Goal: Transaction & Acquisition: Register for event/course

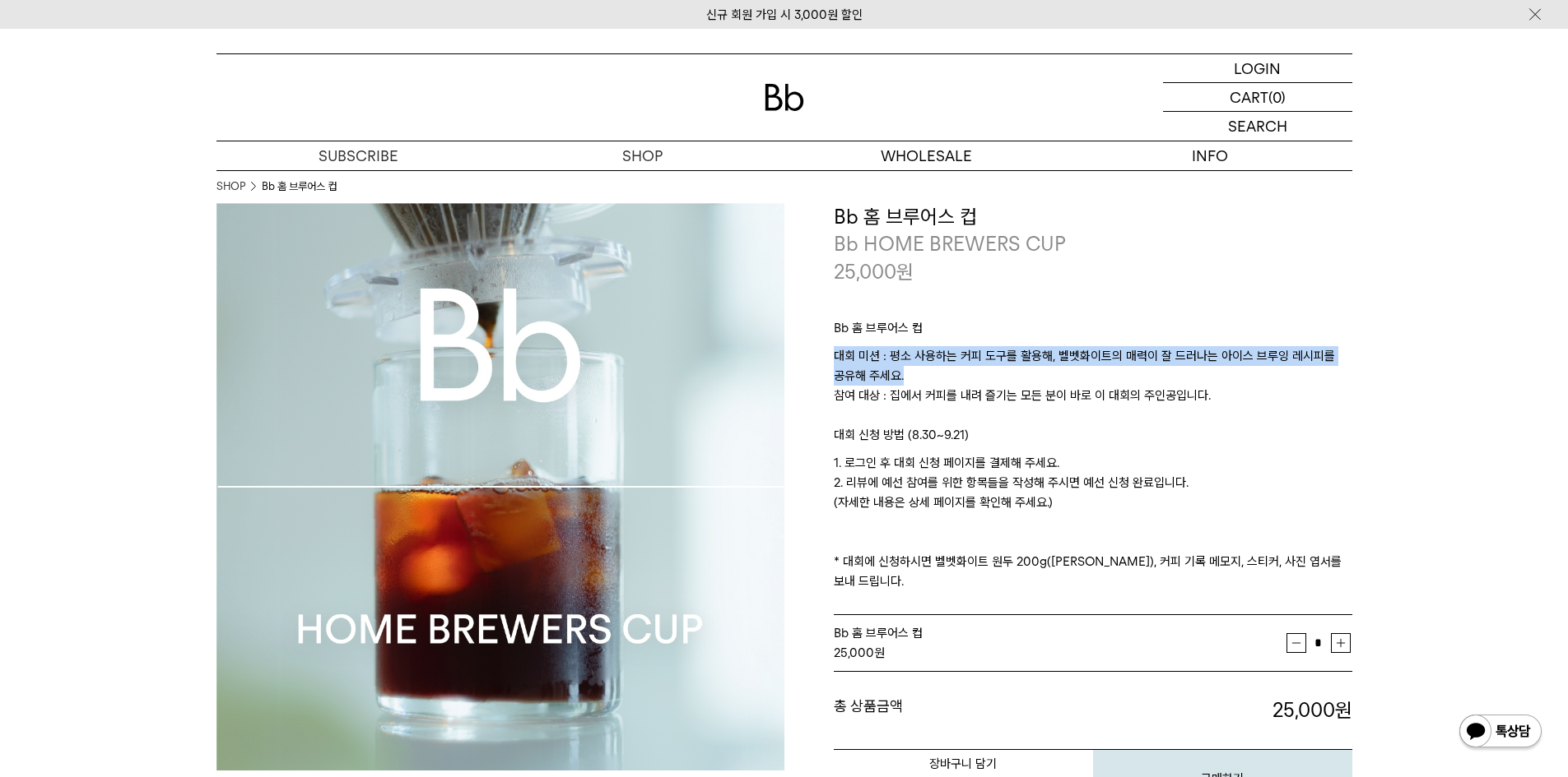
drag, startPoint x: 992, startPoint y: 332, endPoint x: 1037, endPoint y: 398, distance: 79.9
click at [1037, 398] on div "Bb 홈 브루어스 컵 대회 미션 : 평소 사용하는 커피 도구를 활용해, 벨벳화이트의 매력이 잘 드러나는 아이스 브루잉 레시피를 공유해 주세요.…" at bounding box center [1092, 451] width 518 height 330
click at [1037, 398] on p "대회 미션 : 평소 사용하는 커피 도구를 활용해, 벨벳화이트의 매력이 잘 드러나는 아이스 브루잉 레시피를 공유해 주세요. 참여 대상 : 집에서…" at bounding box center [1092, 386] width 518 height 79
drag, startPoint x: 1004, startPoint y: 362, endPoint x: 1037, endPoint y: 409, distance: 57.4
click at [1037, 409] on p "대회 미션 : 평소 사용하는 커피 도구를 활용해, 벨벳화이트의 매력이 잘 드러나는 아이스 브루잉 레시피를 공유해 주세요. 참여 대상 : 집에서…" at bounding box center [1092, 386] width 518 height 79
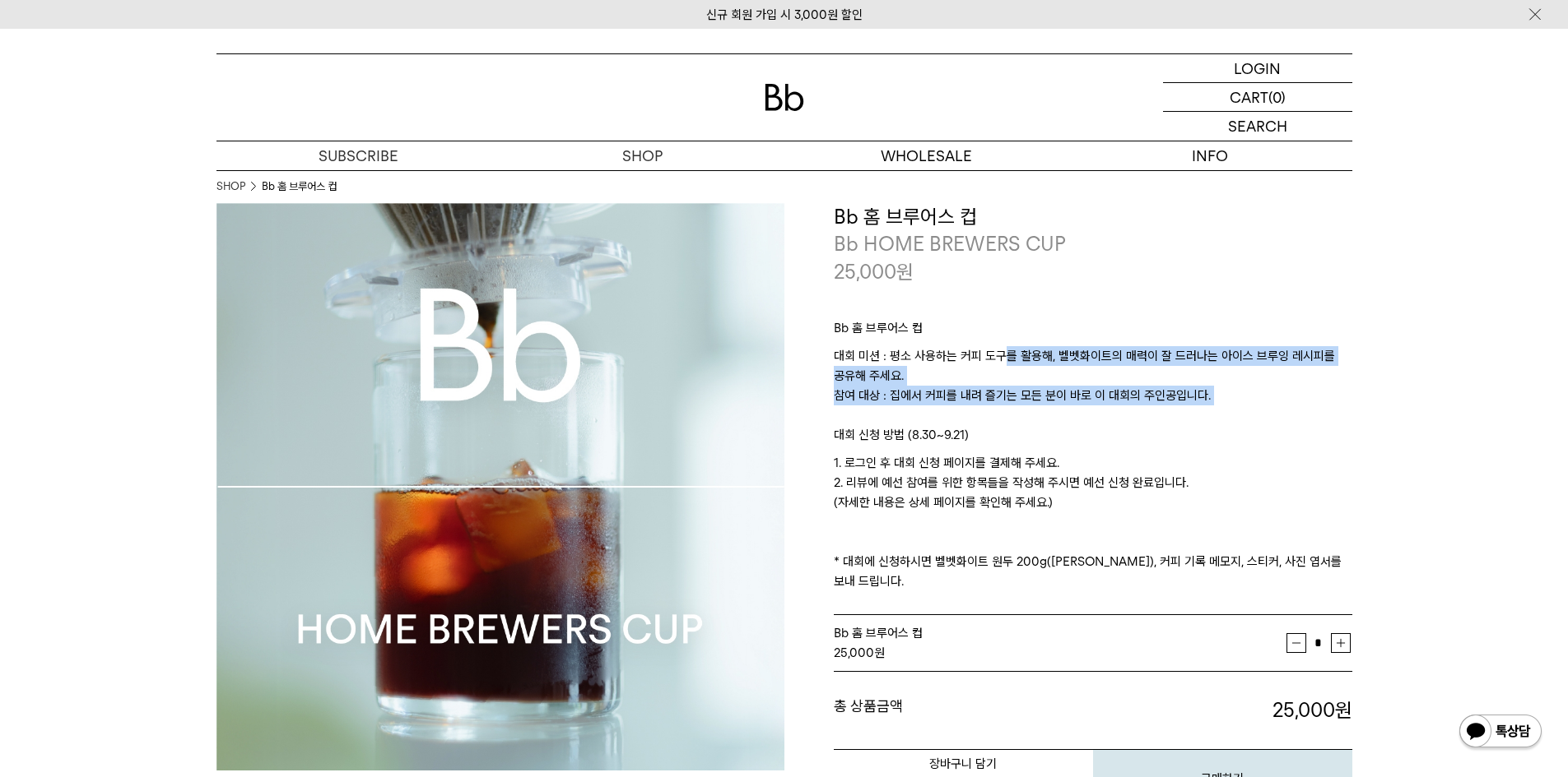
click at [1037, 409] on p "대회 미션 : 평소 사용하는 커피 도구를 활용해, 벨벳화이트의 매력이 잘 드러나는 아이스 브루잉 레시피를 공유해 주세요. 참여 대상 : 집에서…" at bounding box center [1092, 386] width 518 height 79
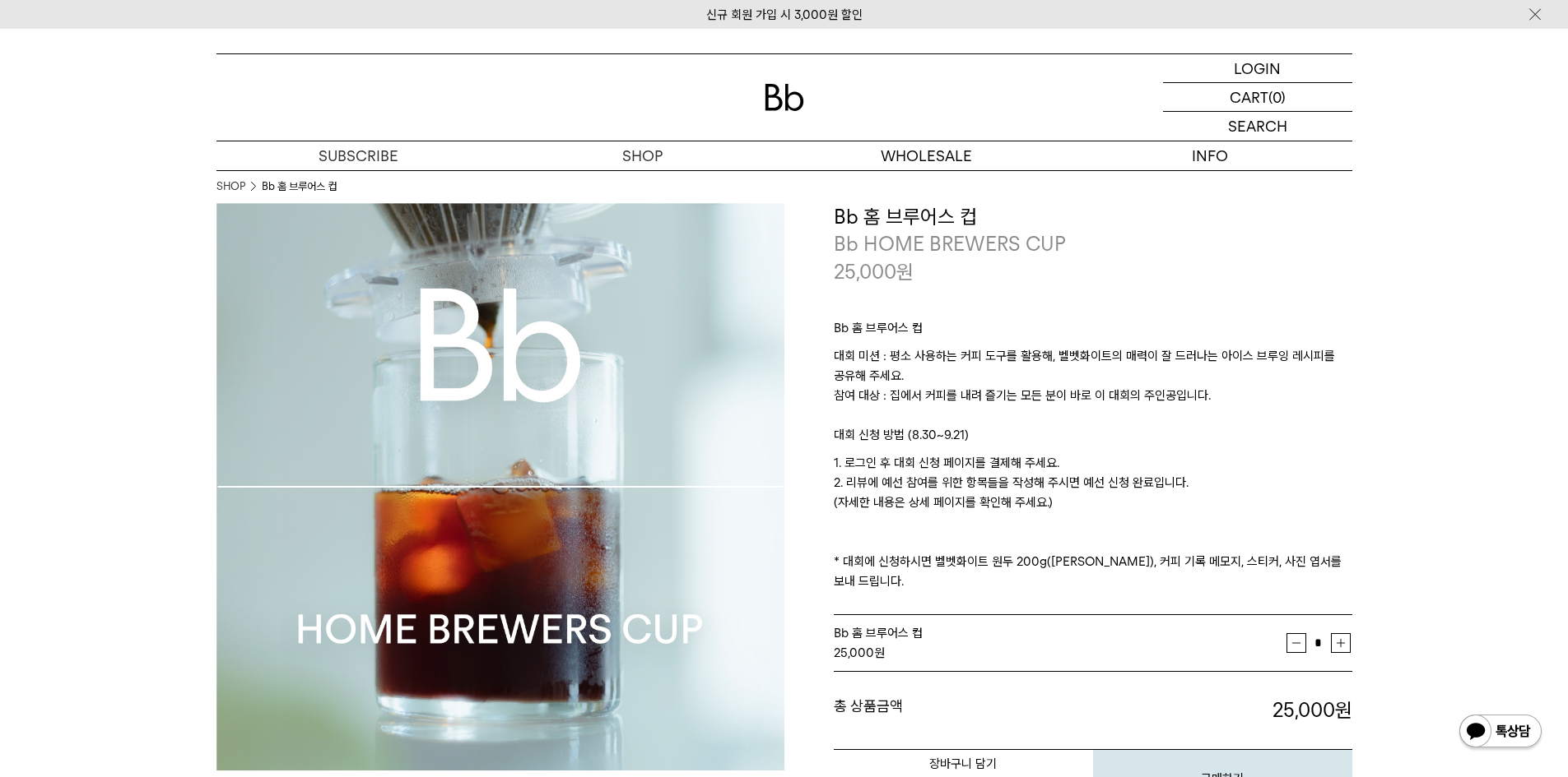
click at [1017, 364] on p "대회 미션 : 평소 사용하는 커피 도구를 활용해, 벨벳화이트의 매력이 잘 드러나는 아이스 브루잉 레시피를 공유해 주세요. 참여 대상 : 집에서…" at bounding box center [1092, 386] width 518 height 79
drag, startPoint x: 1029, startPoint y: 363, endPoint x: 1038, endPoint y: 379, distance: 18.4
click at [1038, 379] on p "대회 미션 : 평소 사용하는 커피 도구를 활용해, 벨벳화이트의 매력이 잘 드러나는 아이스 브루잉 레시피를 공유해 주세요. 참여 대상 : 집에서…" at bounding box center [1092, 386] width 518 height 79
click at [1045, 380] on p "대회 미션 : 평소 사용하는 커피 도구를 활용해, 벨벳화이트의 매력이 잘 드러나는 아이스 브루잉 레시피를 공유해 주세요. 참여 대상 : 집에서…" at bounding box center [1092, 386] width 518 height 79
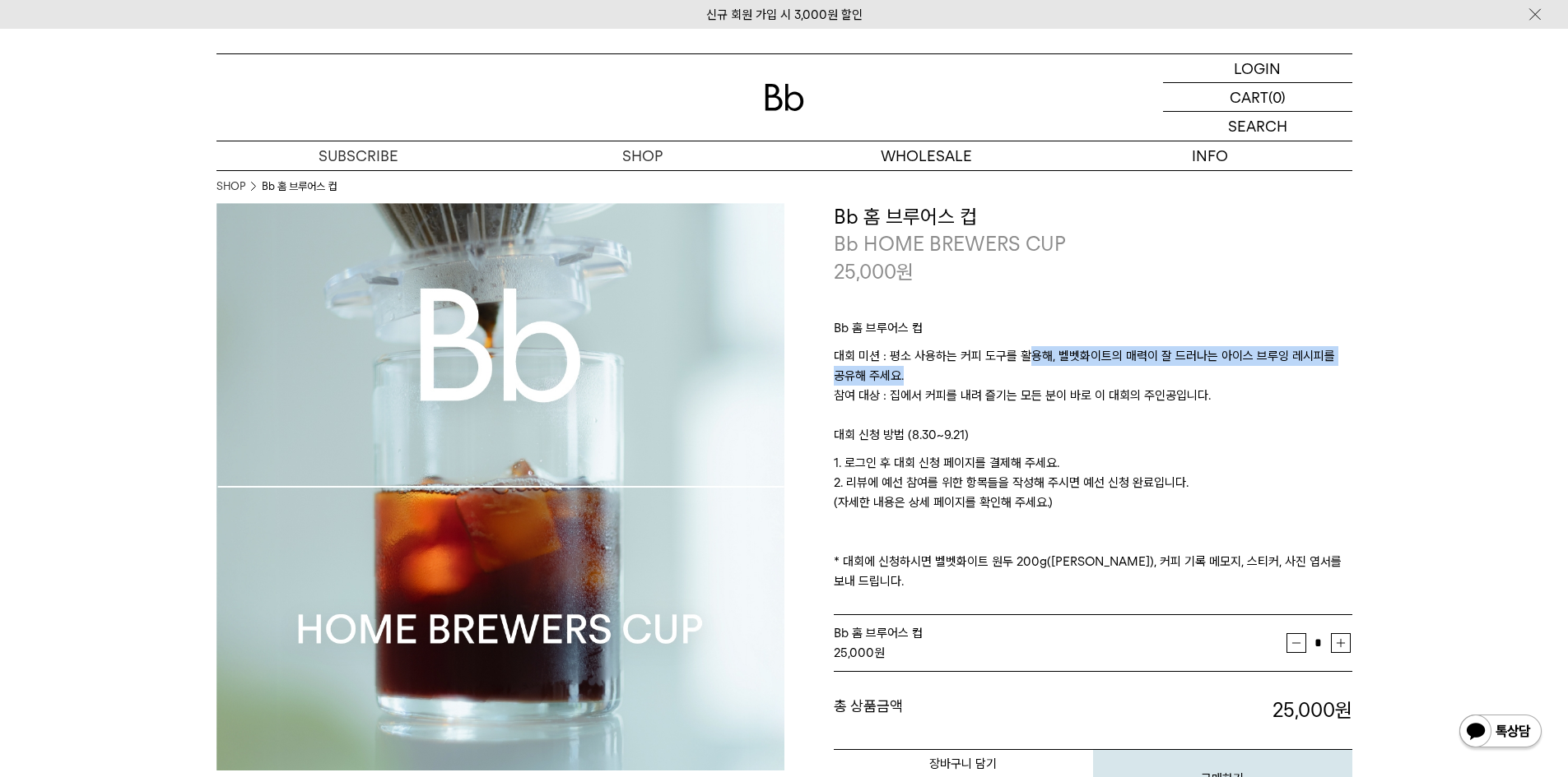
click at [1045, 380] on p "대회 미션 : 평소 사용하는 커피 도구를 활용해, 벨벳화이트의 매력이 잘 드러나는 아이스 브루잉 레시피를 공유해 주세요. 참여 대상 : 집에서…" at bounding box center [1092, 386] width 518 height 79
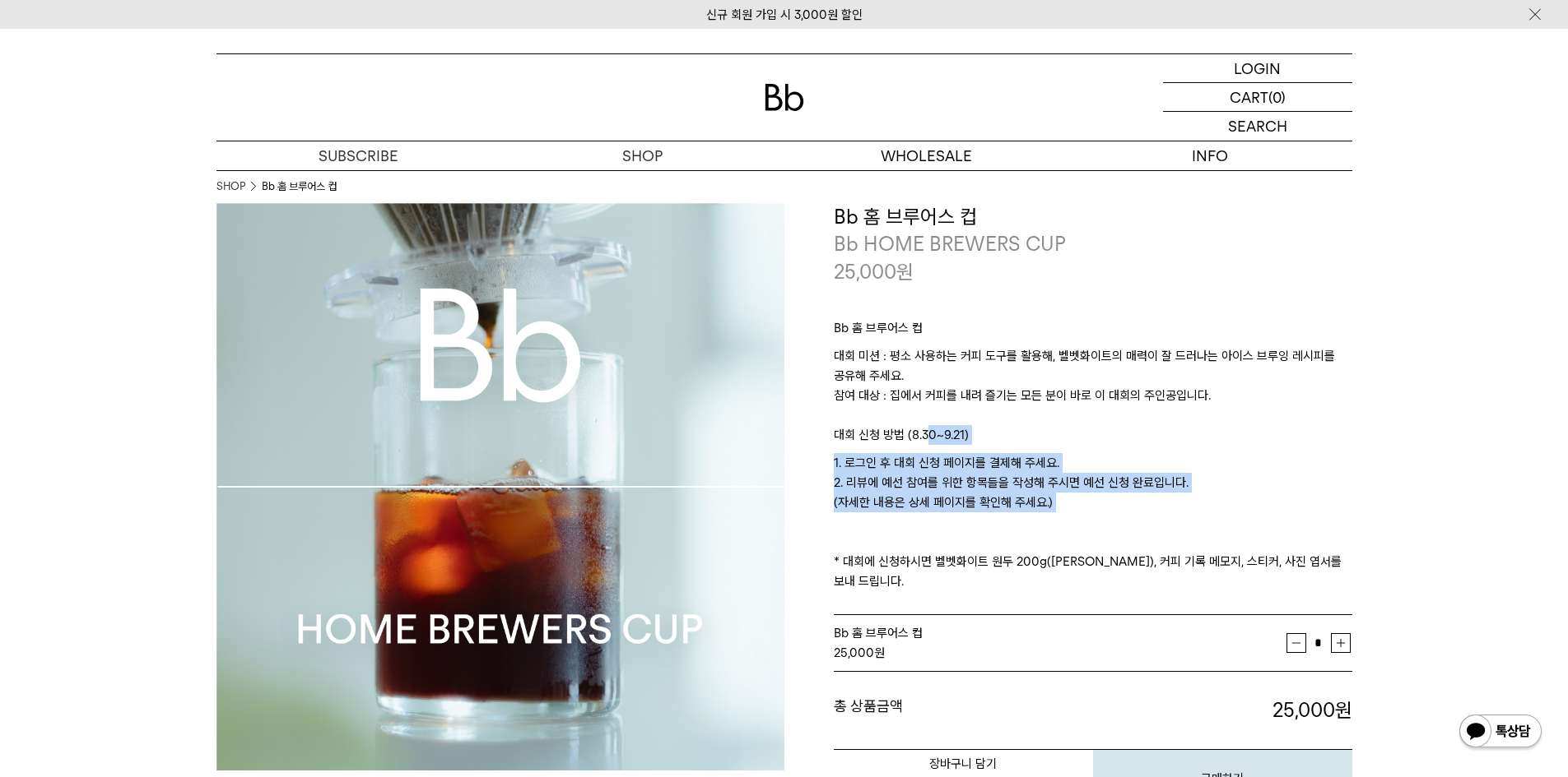
click at [987, 528] on div "Bb 홈 브루어스 컵 대회 미션 : 평소 사용하는 커피 도구를 활용해, 벨벳화이트의 매력이 잘 드러나는 아이스 브루잉 레시피를 공유해 주세요.…" at bounding box center [1092, 451] width 518 height 330
click at [987, 528] on p "1. 로그인 후 대회 신청 페이지를 결제해 주세요. 2. 리뷰에 예선 참여를 위한 항목들을 작성해 주시면 예선 신청 완료입니다. (자세한 내용…" at bounding box center [1092, 522] width 518 height 139
drag, startPoint x: 899, startPoint y: 465, endPoint x: 971, endPoint y: 477, distance: 73.0
click at [969, 477] on p "1. 로그인 후 대회 신청 페이지를 결제해 주세요. 2. 리뷰에 예선 참여를 위한 항목들을 작성해 주시면 예선 신청 완료입니다. (자세한 내용…" at bounding box center [1092, 522] width 518 height 139
click at [976, 477] on p "1. 로그인 후 대회 신청 페이지를 결제해 주세요. 2. 리뷰에 예선 참여를 위한 항목들을 작성해 주시면 예선 신청 완료입니다. (자세한 내용…" at bounding box center [1092, 522] width 518 height 139
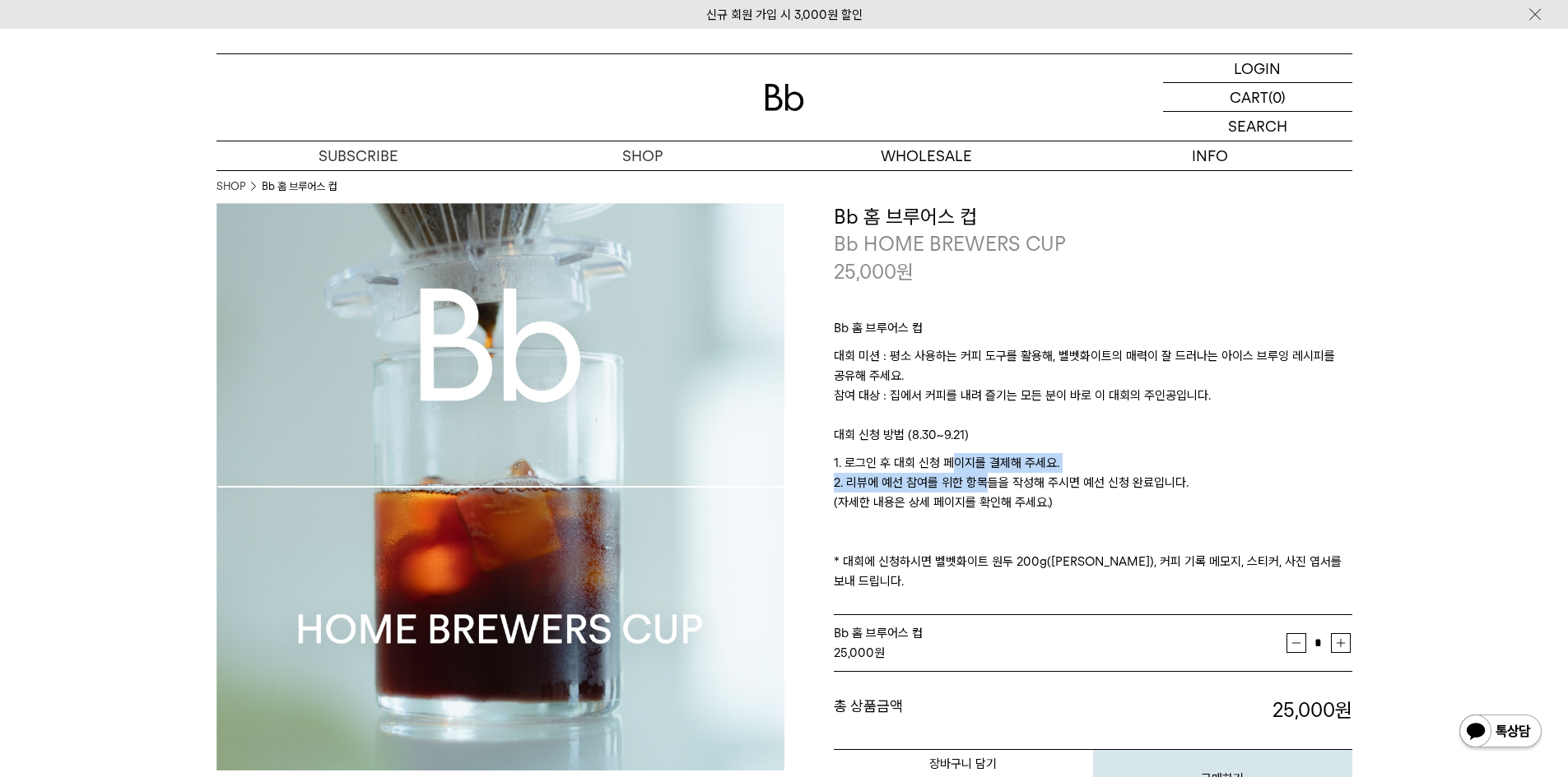
drag, startPoint x: 954, startPoint y: 460, endPoint x: 979, endPoint y: 482, distance: 33.3
click at [979, 482] on p "1. 로그인 후 대회 신청 페이지를 결제해 주세요. 2. 리뷰에 예선 참여를 위한 항목들을 작성해 주시면 예선 신청 완료입니다. (자세한 내용…" at bounding box center [1092, 522] width 518 height 139
drag, startPoint x: 980, startPoint y: 459, endPoint x: 1015, endPoint y: 508, distance: 60.2
click at [1015, 508] on p "1. 로그인 후 대회 신청 페이지를 결제해 주세요. 2. 리뷰에 예선 참여를 위한 항목들을 작성해 주시면 예선 신청 완료입니다. (자세한 내용…" at bounding box center [1092, 522] width 518 height 139
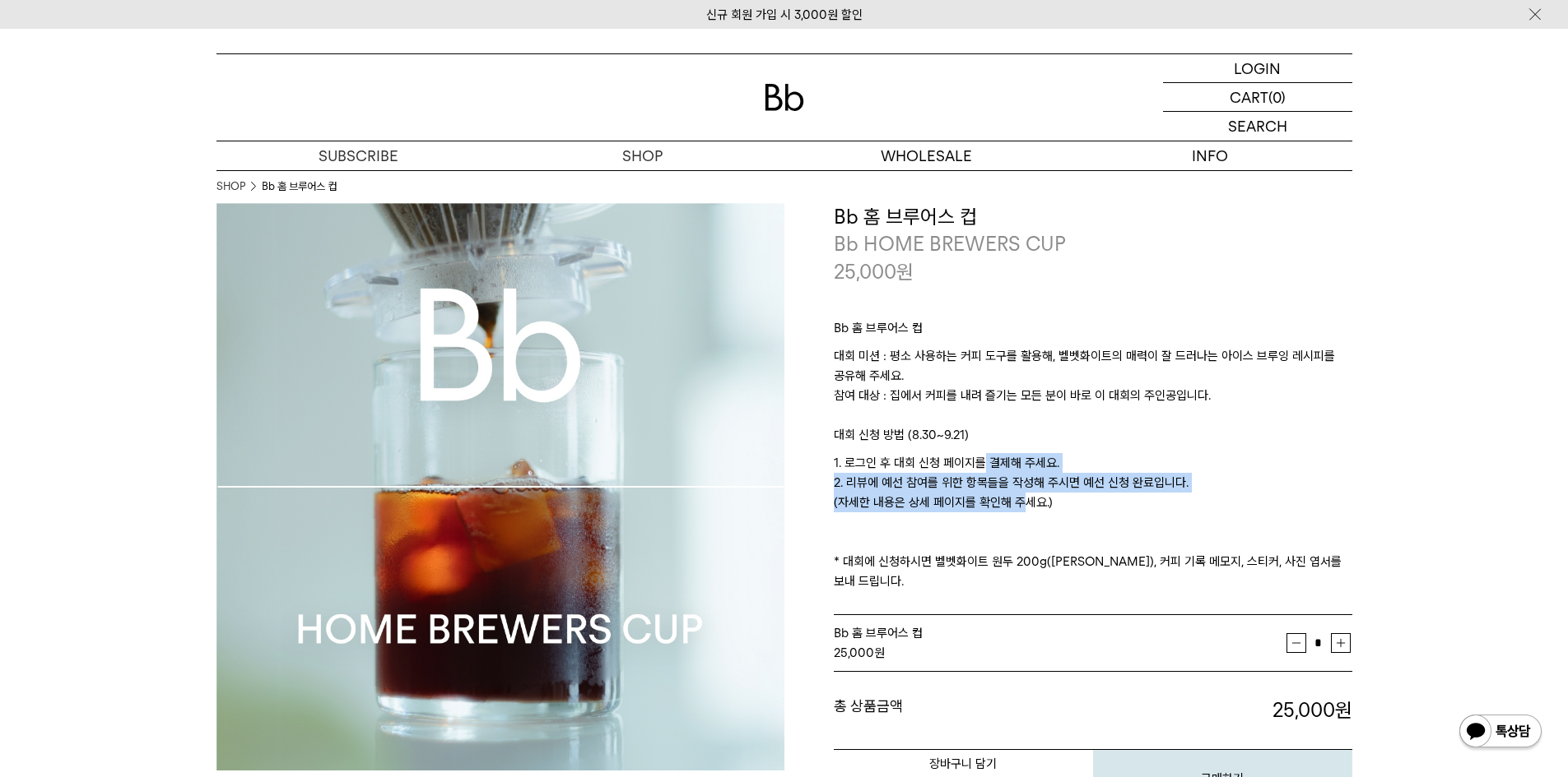
click at [1015, 508] on p "1. 로그인 후 대회 신청 페이지를 결제해 주세요. 2. 리뷰에 예선 참여를 위한 항목들을 작성해 주시면 예선 신청 완료입니다. (자세한 내용…" at bounding box center [1092, 522] width 518 height 139
drag, startPoint x: 999, startPoint y: 472, endPoint x: 1019, endPoint y: 502, distance: 36.1
click at [1018, 499] on p "1. 로그인 후 대회 신청 페이지를 결제해 주세요. 2. 리뷰에 예선 참여를 위한 항목들을 작성해 주시면 예선 신청 완료입니다. (자세한 내용…" at bounding box center [1092, 522] width 518 height 139
click at [1019, 502] on p "1. 로그인 후 대회 신청 페이지를 결제해 주세요. 2. 리뷰에 예선 참여를 위한 항목들을 작성해 주시면 예선 신청 완료입니다. (자세한 내용…" at bounding box center [1092, 522] width 518 height 139
drag, startPoint x: 1005, startPoint y: 465, endPoint x: 1039, endPoint y: 517, distance: 62.1
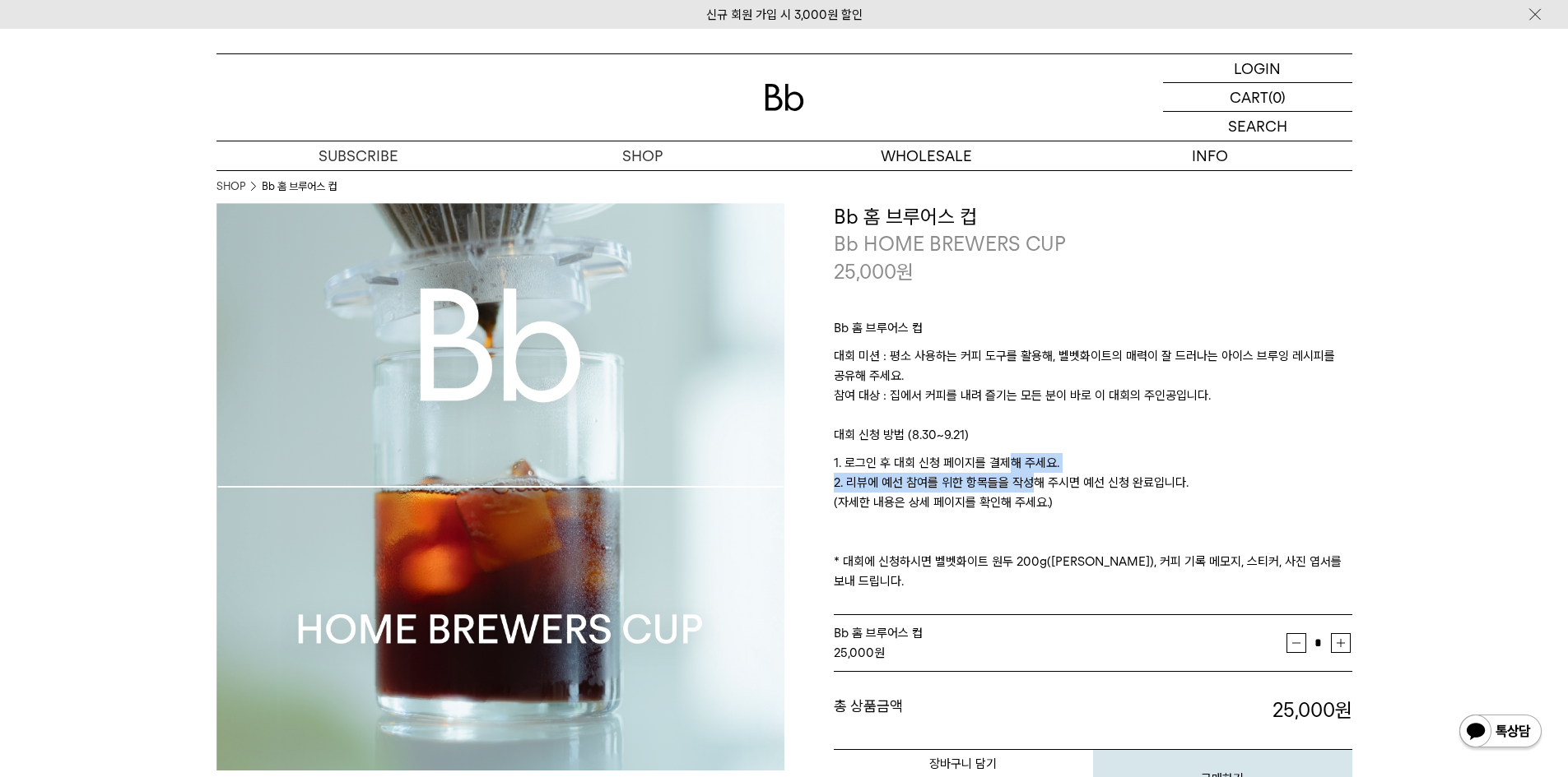
click at [1037, 515] on p "1. 로그인 후 대회 신청 페이지를 결제해 주세요. 2. 리뷰에 예선 참여를 위한 항목들을 작성해 주시면 예선 신청 완료입니다. (자세한 내용…" at bounding box center [1092, 522] width 518 height 139
click at [1039, 517] on p "1. 로그인 후 대회 신청 페이지를 결제해 주세요. 2. 리뷰에 예선 참여를 위한 항목들을 작성해 주시면 예선 신청 완료입니다. (자세한 내용…" at bounding box center [1092, 522] width 518 height 139
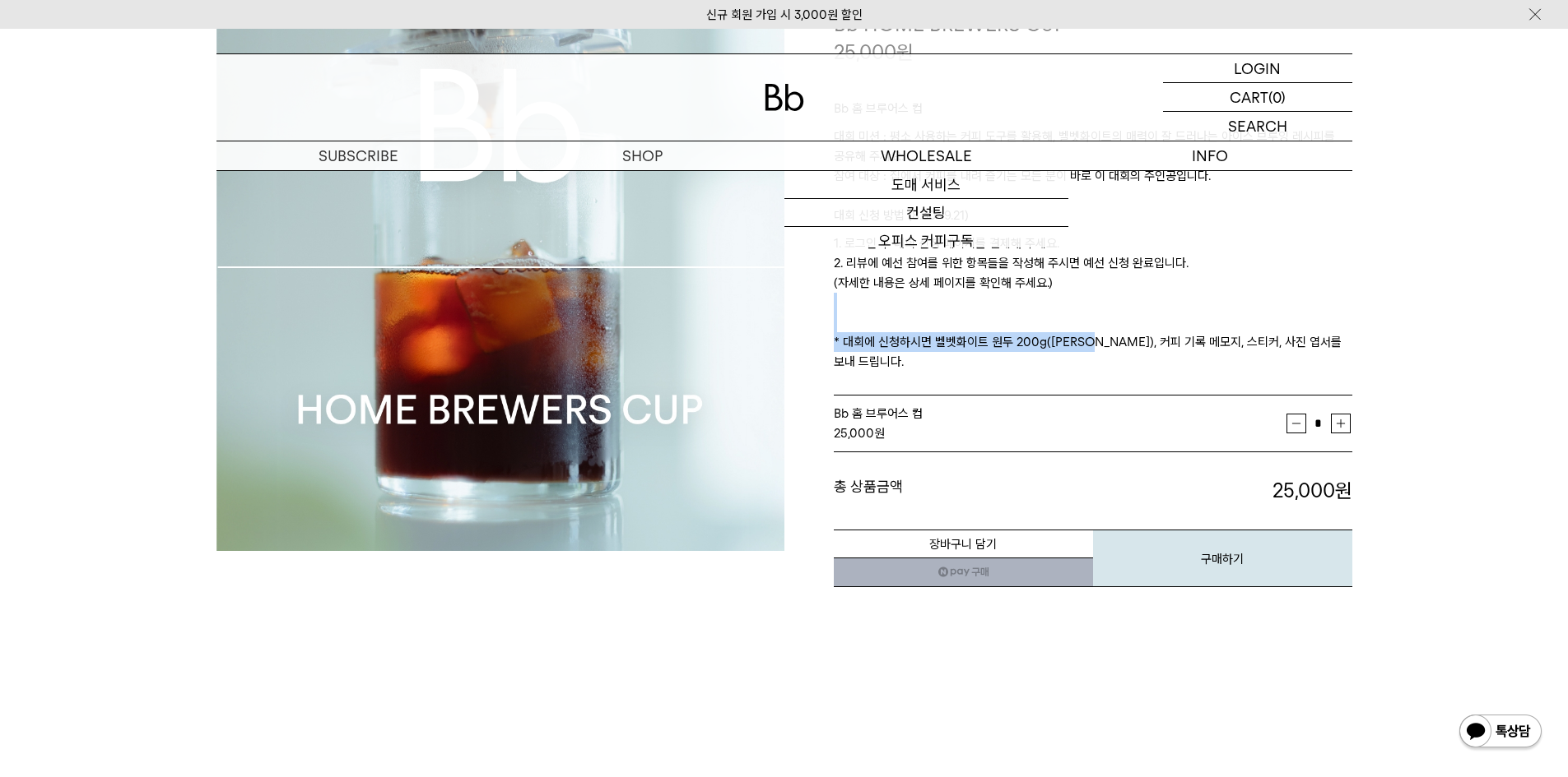
drag, startPoint x: 1009, startPoint y: 331, endPoint x: 1081, endPoint y: 346, distance: 73.5
click at [1081, 346] on p "1. 로그인 후 대회 신청 페이지를 결제해 주세요. 2. 리뷰에 예선 참여를 위한 항목들을 작성해 주시면 예선 신청 완료입니다. (자세한 내용…" at bounding box center [1092, 302] width 518 height 139
drag, startPoint x: 1087, startPoint y: 328, endPoint x: 1118, endPoint y: 356, distance: 41.8
click at [1118, 356] on div "Bb 홈 브루어스 컵 대회 미션 : 평소 사용하는 커피 도구를 활용해, 벨벳화이트의 매력이 잘 드러나는 아이스 브루잉 레시피를 공유해 주세요.…" at bounding box center [1092, 231] width 518 height 330
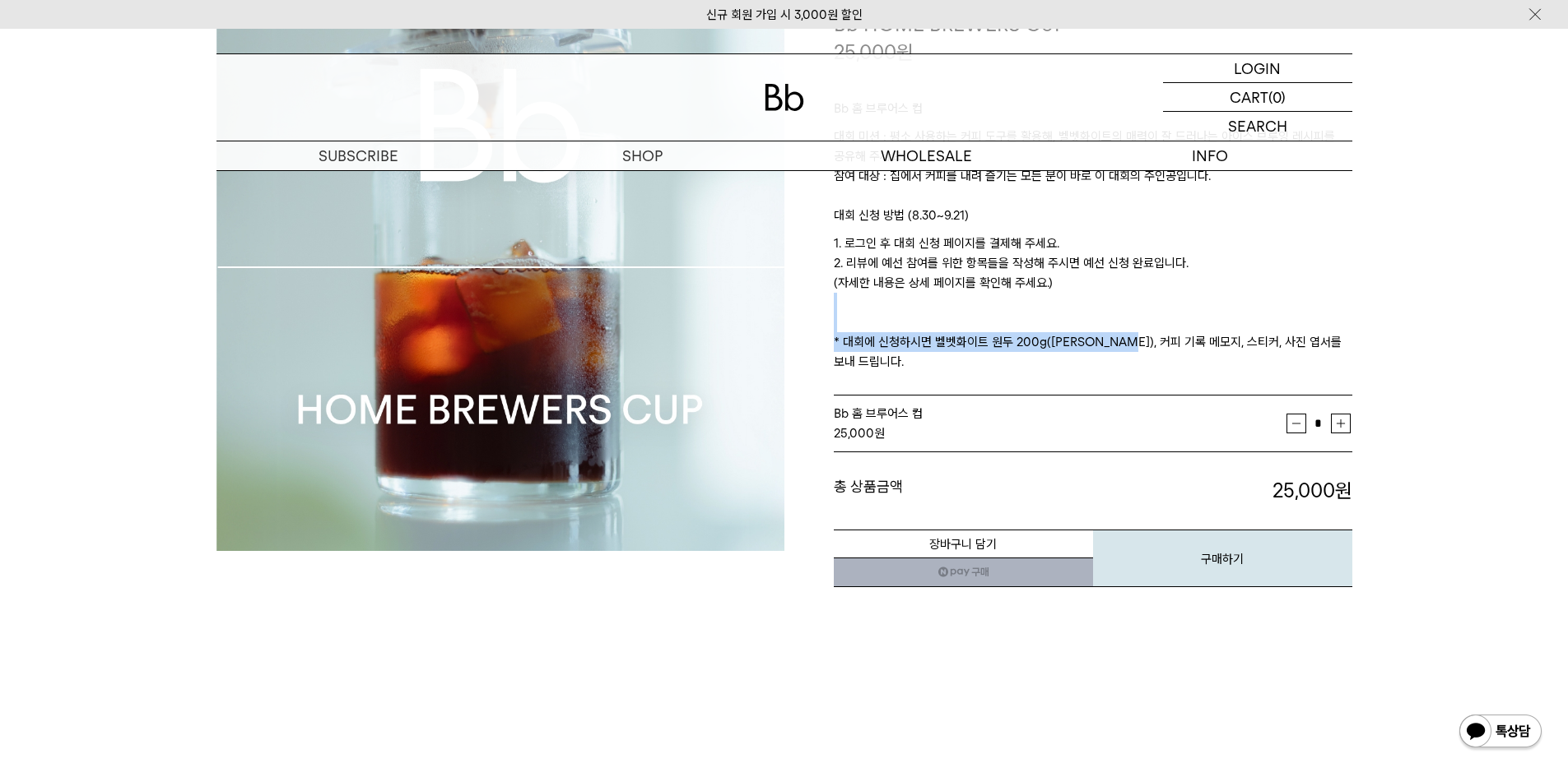
click at [1118, 356] on div "Bb 홈 브루어스 컵 대회 미션 : 평소 사용하는 커피 도구를 활용해, 벨벳화이트의 매력이 잘 드러나는 아이스 브루잉 레시피를 공유해 주세요.…" at bounding box center [1092, 231] width 518 height 330
